Goal: Book appointment/travel/reservation

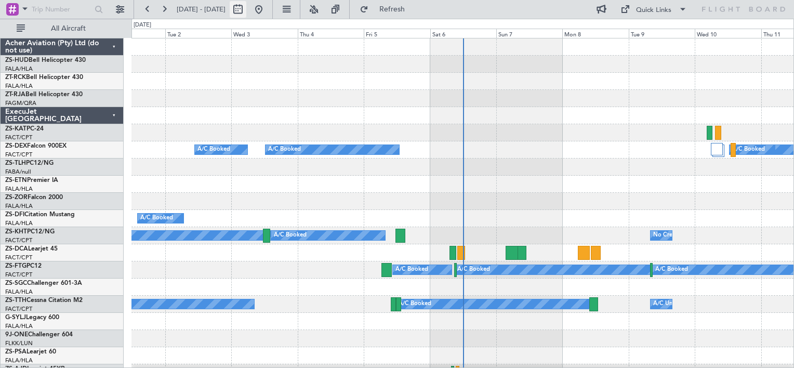
click at [246, 14] on button at bounding box center [238, 9] width 17 height 17
select select "9"
select select "2025"
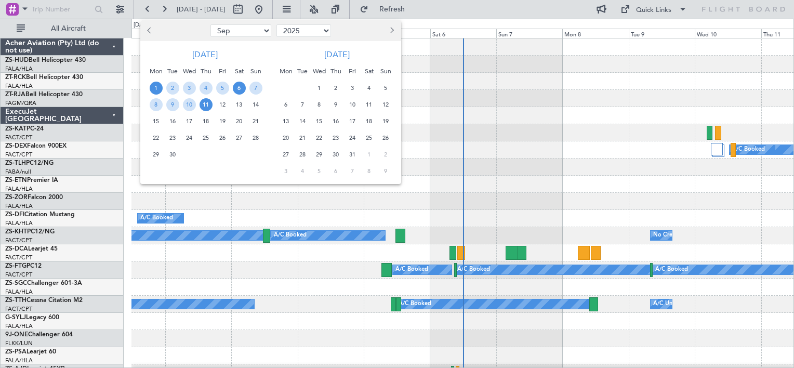
click at [242, 88] on span "6" at bounding box center [239, 88] width 13 height 13
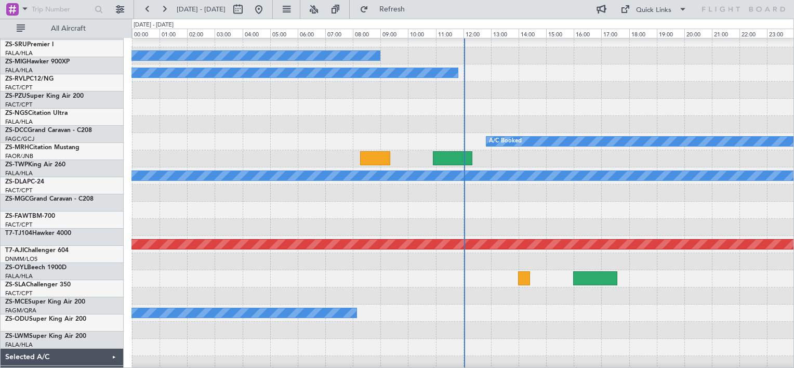
scroll to position [591, 0]
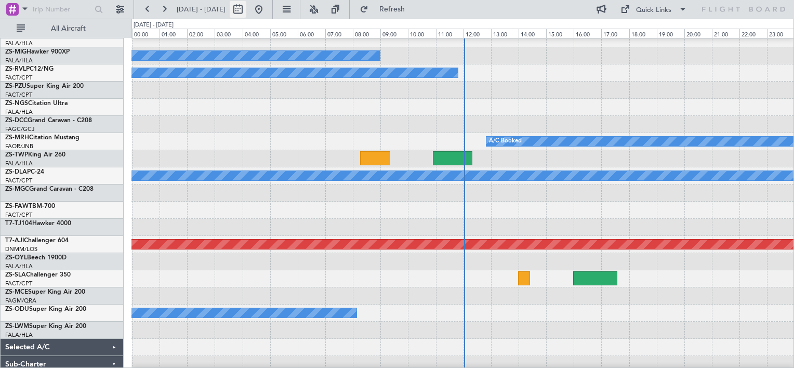
click at [246, 13] on button at bounding box center [238, 9] width 17 height 17
select select "9"
select select "2025"
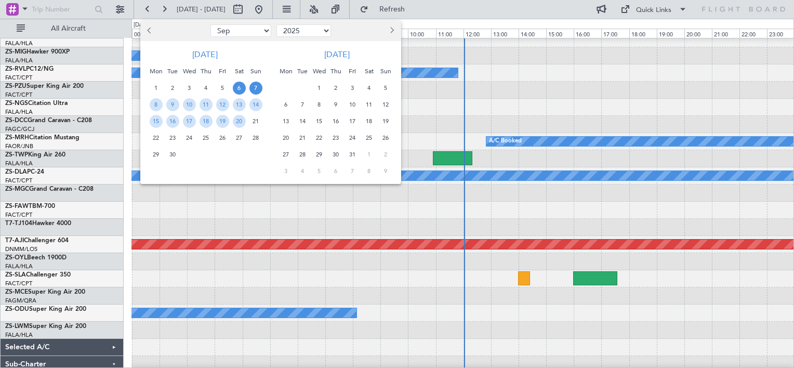
click at [253, 87] on span "7" at bounding box center [255, 88] width 13 height 13
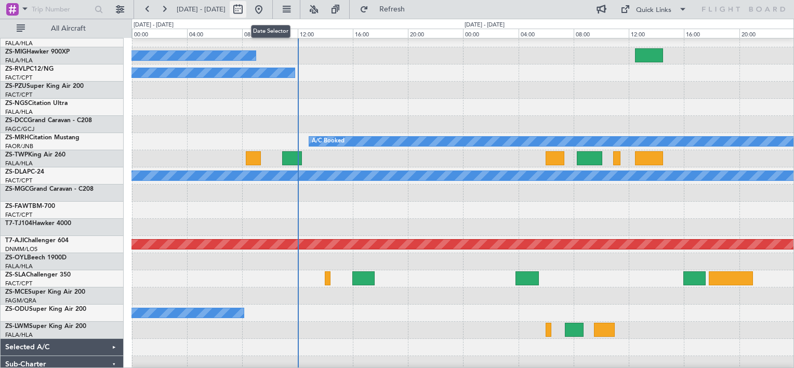
click at [246, 12] on button at bounding box center [238, 9] width 17 height 17
select select "9"
select select "2025"
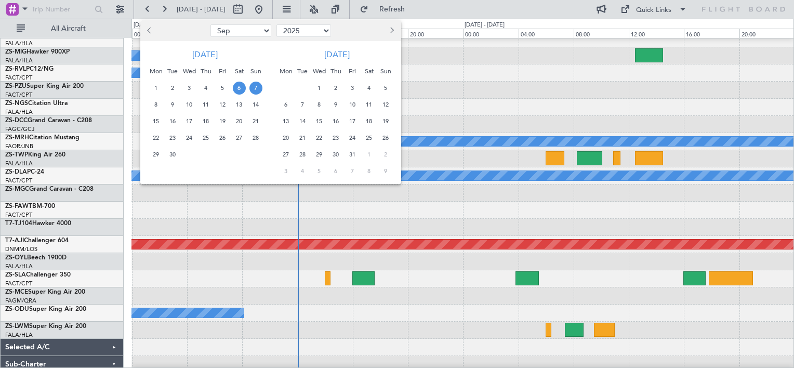
click at [252, 86] on span "7" at bounding box center [255, 88] width 13 height 13
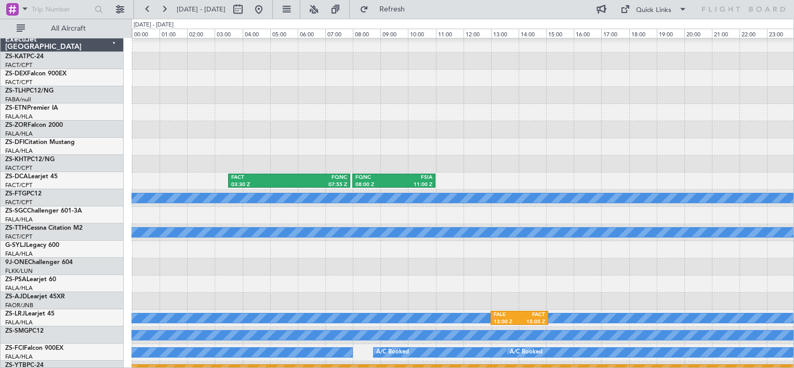
scroll to position [0, 0]
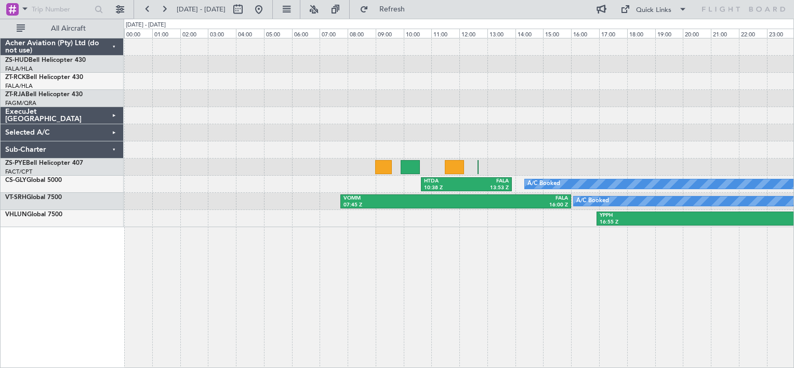
click at [126, 42] on div at bounding box center [458, 46] width 669 height 17
click at [120, 113] on div "ExecuJet [GEOGRAPHIC_DATA]" at bounding box center [62, 115] width 123 height 17
